Goal: Task Accomplishment & Management: Manage account settings

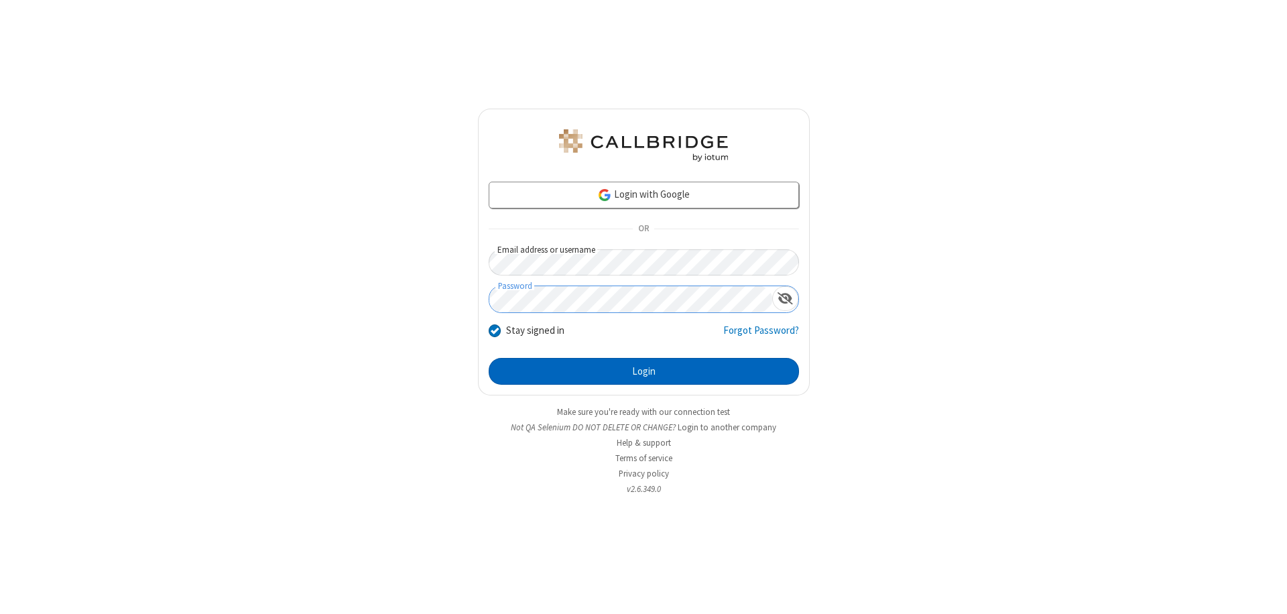
click at [644, 371] on button "Login" at bounding box center [644, 371] width 310 height 27
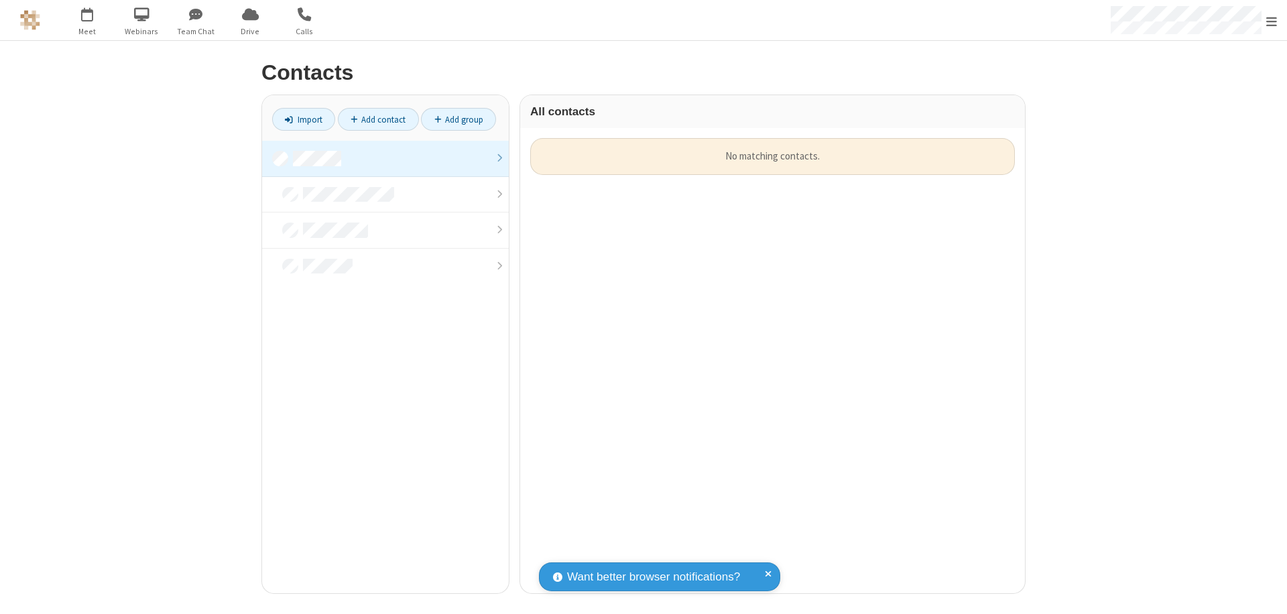
scroll to position [455, 495]
click at [385, 158] on link at bounding box center [385, 159] width 247 height 36
click at [304, 119] on link "Import" at bounding box center [303, 119] width 63 height 23
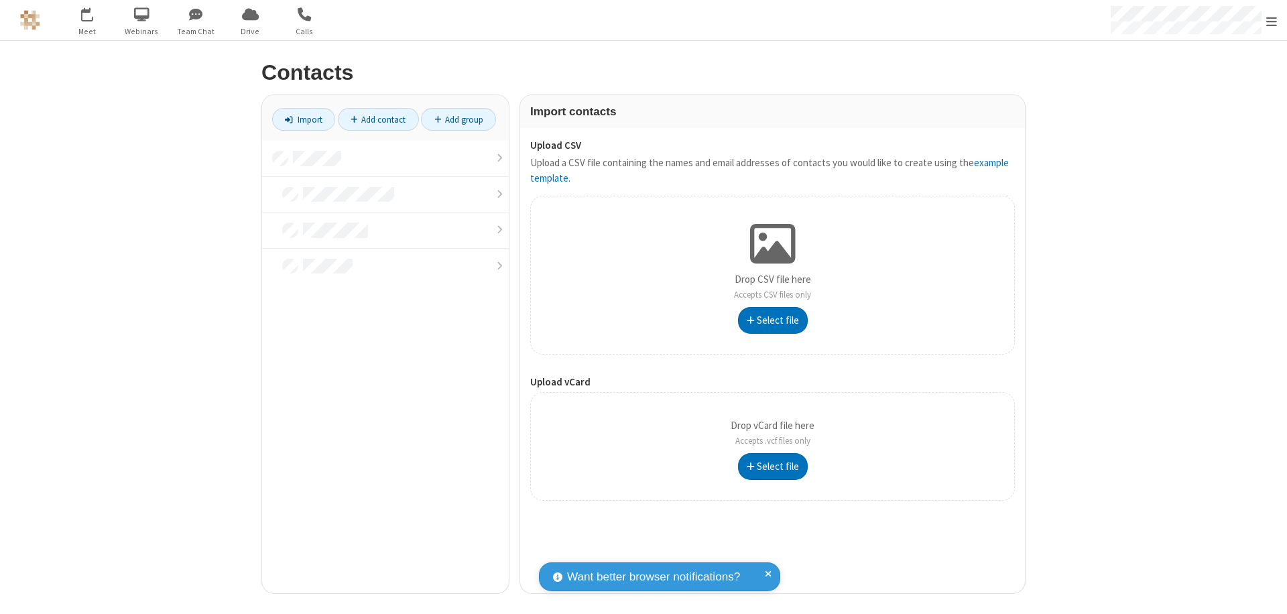
type input "C:\fakepath\address_book_contacts.csv"
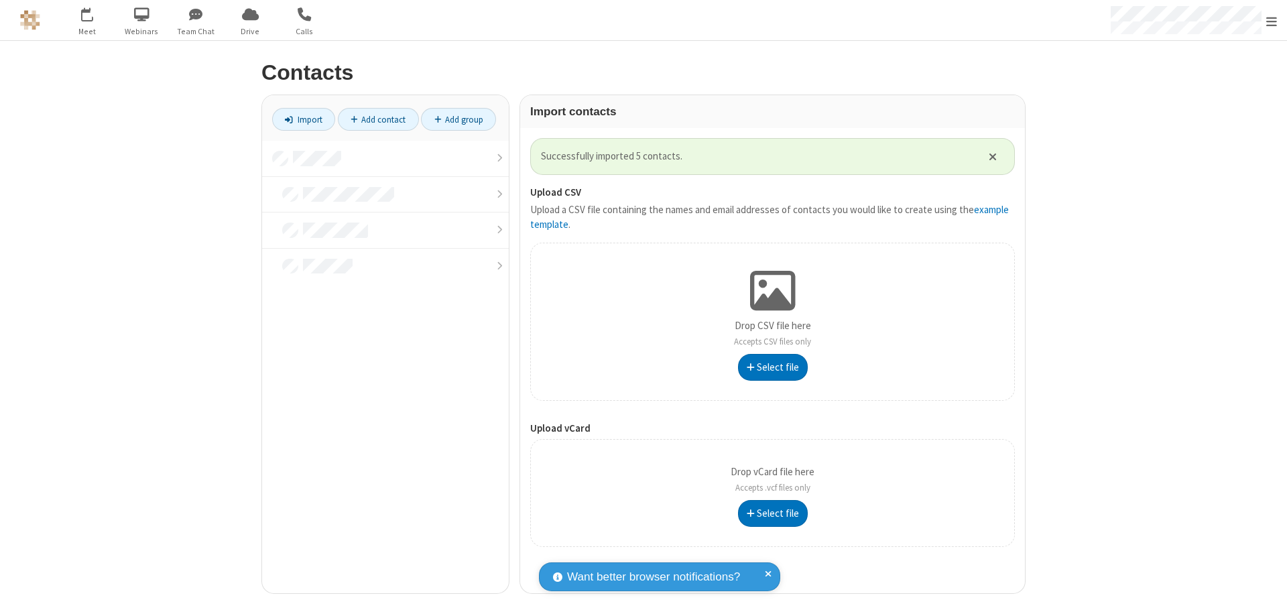
click at [385, 158] on link at bounding box center [385, 159] width 247 height 36
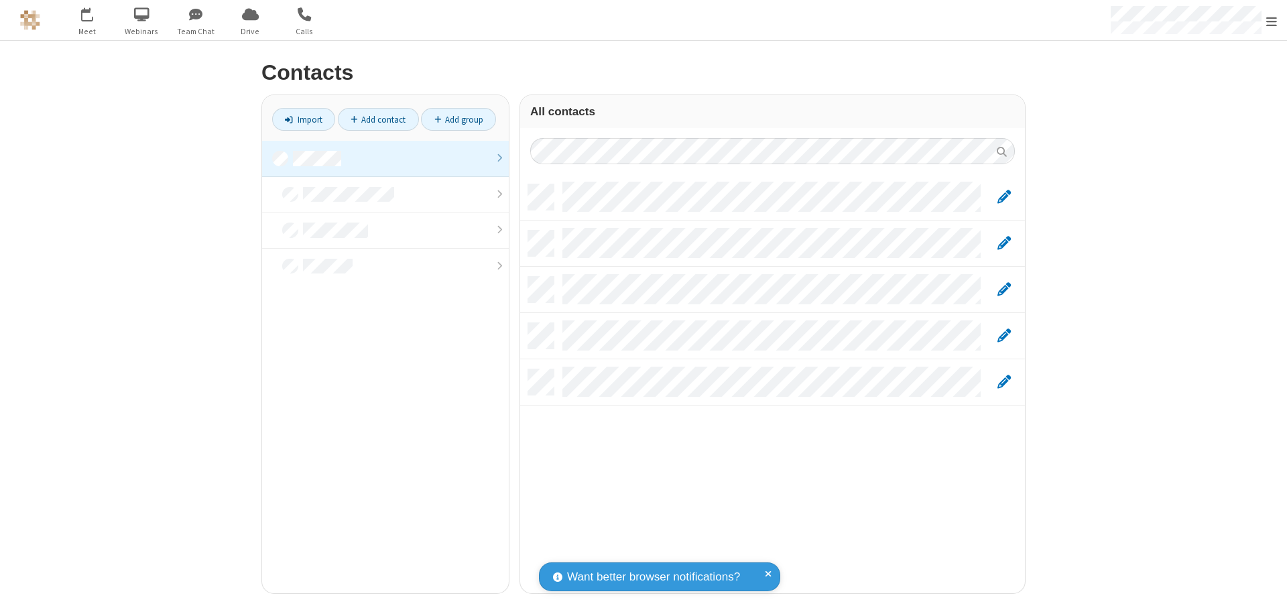
scroll to position [409, 495]
